Goal: Obtain resource: Download file/media

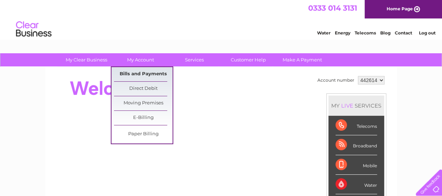
click at [136, 74] on link "Bills and Payments" at bounding box center [143, 74] width 59 height 14
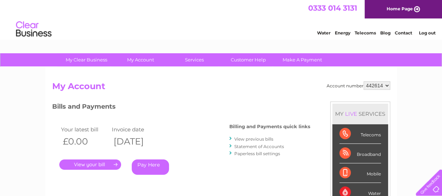
click at [91, 164] on link "." at bounding box center [90, 165] width 62 height 10
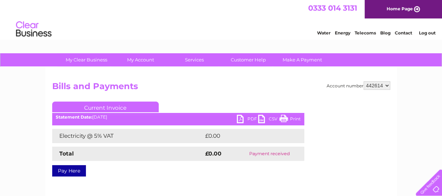
click at [239, 119] on link "PDF" at bounding box center [247, 120] width 21 height 10
